Goal: Task Accomplishment & Management: Manage account settings

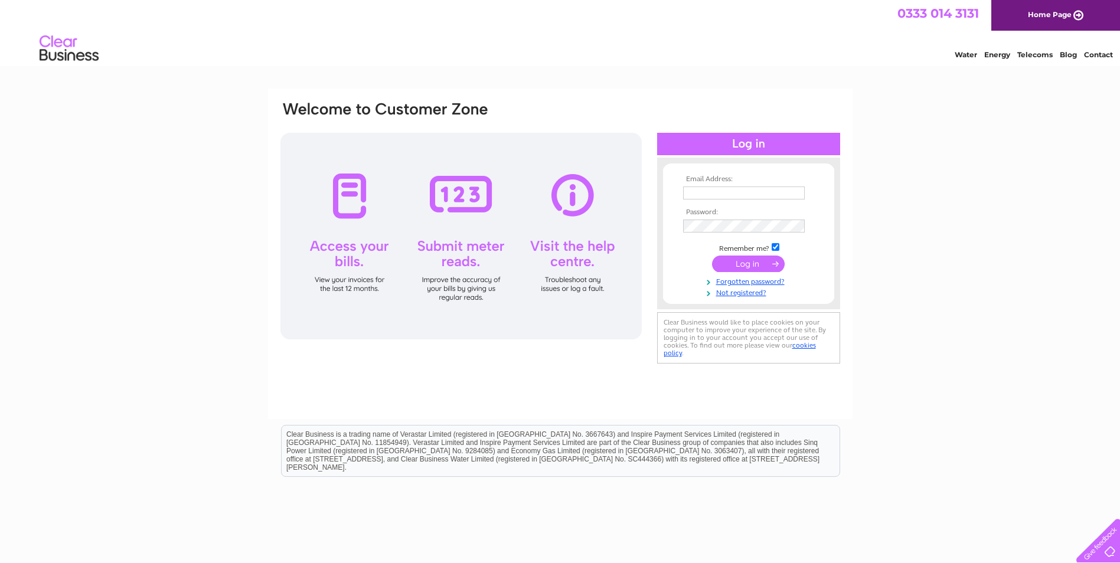
type input "marksawkinsautomotive@hotmail.com"
click at [742, 258] on input "submit" at bounding box center [748, 264] width 73 height 17
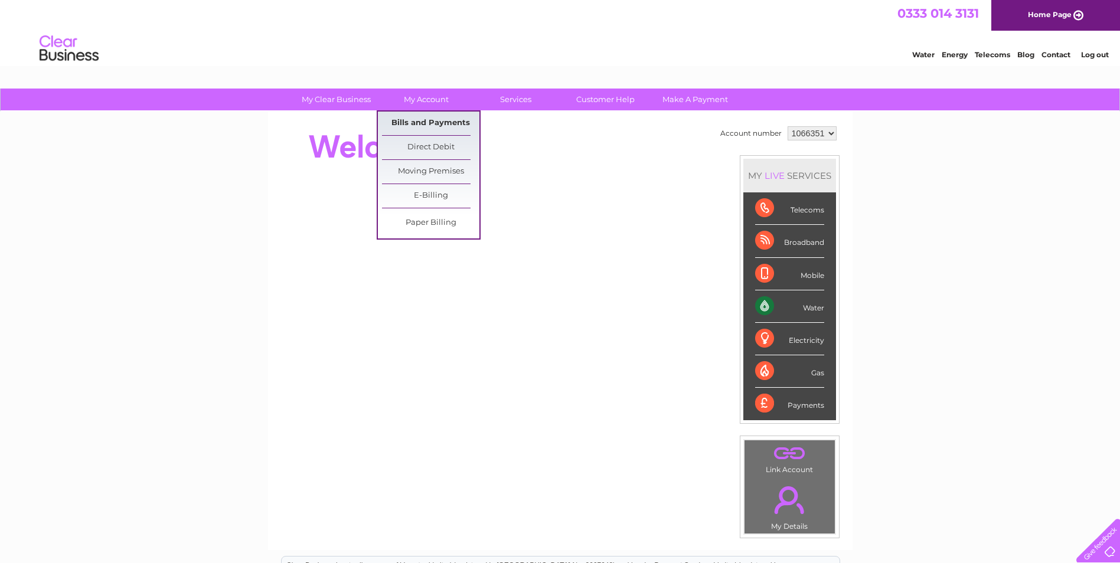
click at [412, 122] on link "Bills and Payments" at bounding box center [430, 124] width 97 height 24
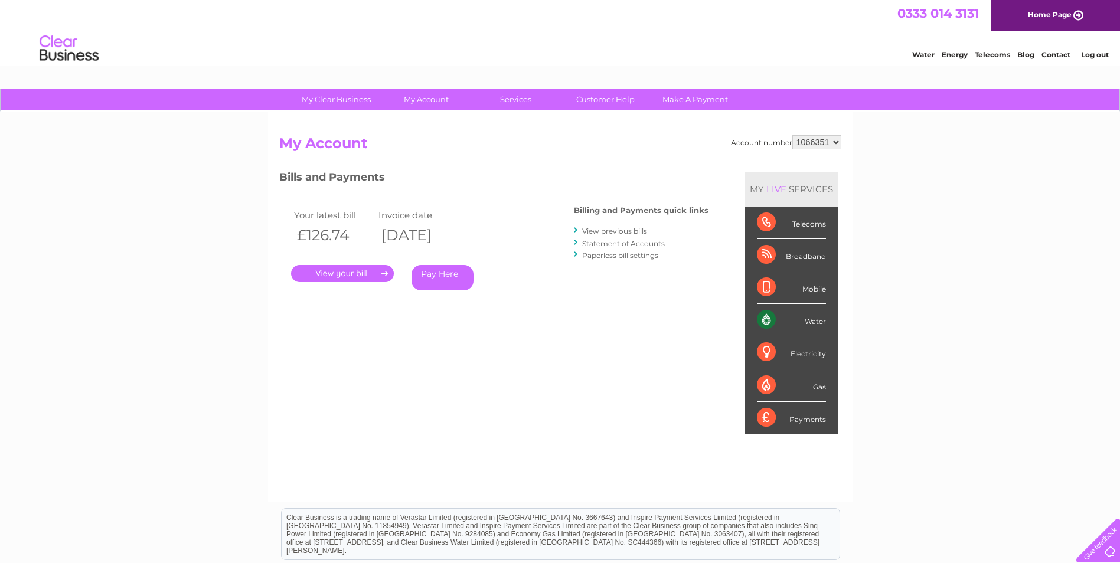
click at [338, 274] on link "." at bounding box center [342, 273] width 103 height 17
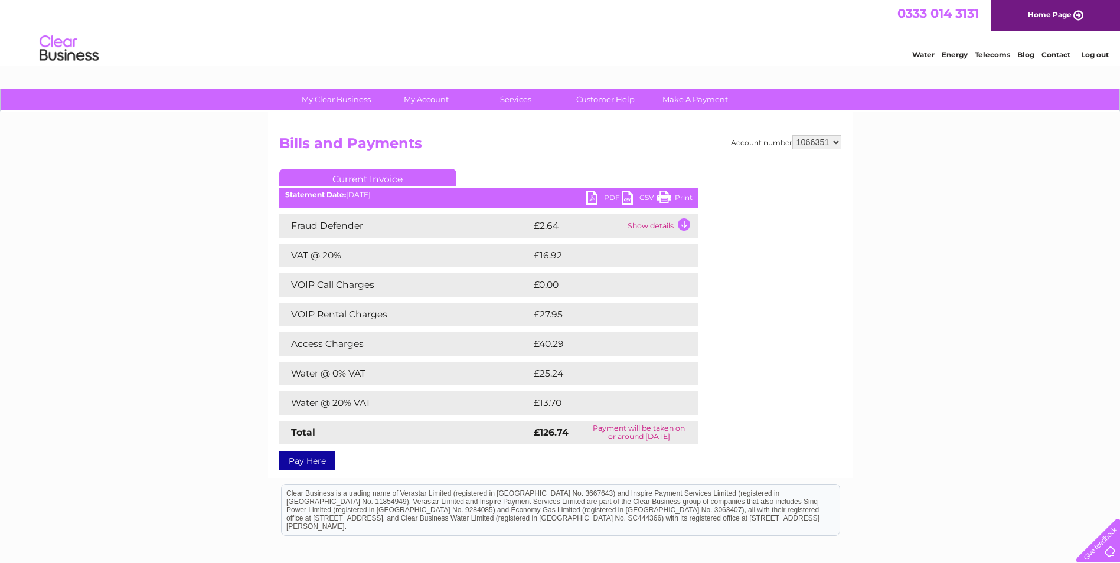
click at [590, 197] on link "PDF" at bounding box center [603, 199] width 35 height 17
